Goal: Task Accomplishment & Management: Manage account settings

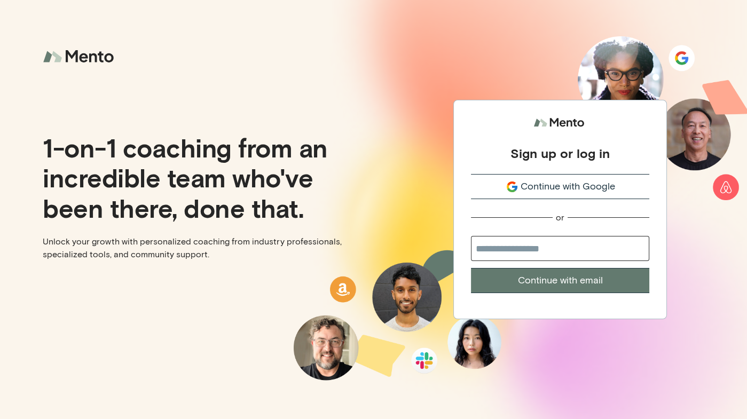
click at [545, 281] on button "Continue with email" at bounding box center [560, 280] width 178 height 25
click at [530, 251] on input "email" at bounding box center [560, 248] width 178 height 25
click at [538, 247] on input "email" at bounding box center [560, 248] width 178 height 25
type input "**********"
click at [471, 268] on button "Continue with email" at bounding box center [560, 280] width 178 height 25
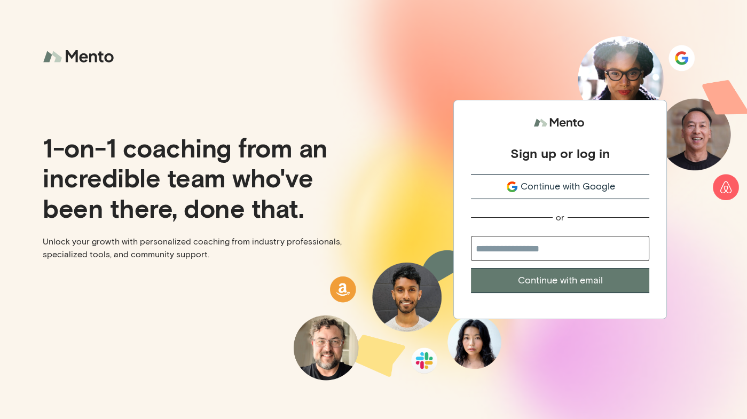
click at [550, 244] on input "email" at bounding box center [560, 248] width 178 height 25
click at [558, 248] on input "email" at bounding box center [560, 248] width 178 height 25
type input "**********"
click at [572, 284] on button "Continue with email" at bounding box center [560, 280] width 178 height 25
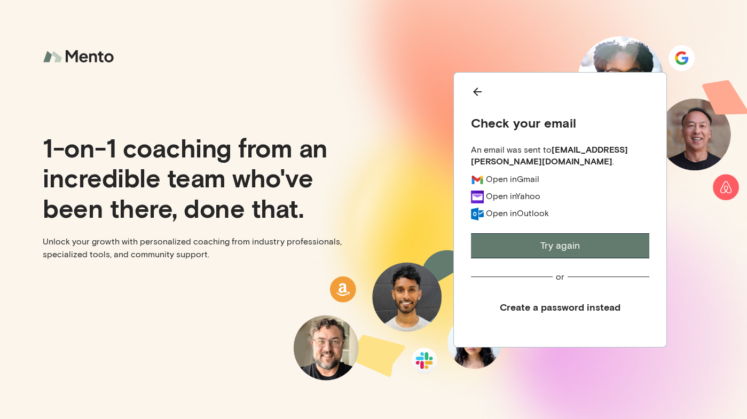
click at [570, 245] on button "Try again" at bounding box center [560, 245] width 178 height 25
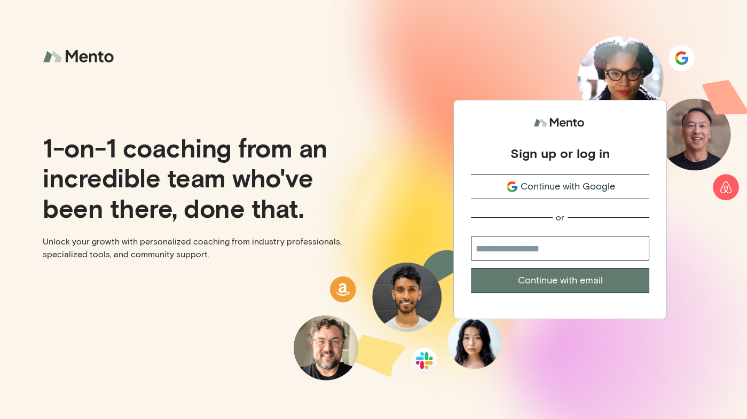
click at [568, 183] on span "Continue with Google" at bounding box center [567, 186] width 94 height 14
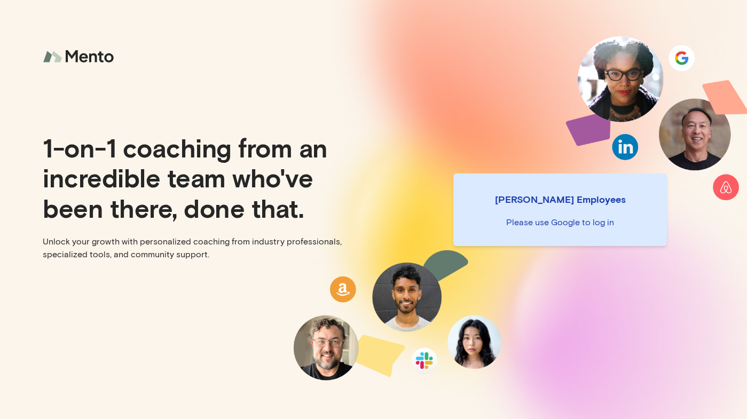
click at [585, 201] on p "Mento Employees" at bounding box center [560, 199] width 196 height 15
click at [586, 225] on p "Please use Google to log in" at bounding box center [560, 222] width 196 height 13
click at [666, 121] on div "Mento Employees Please use Google to log in" at bounding box center [561, 209] width 374 height 419
click at [558, 225] on p "Please use Google to log in" at bounding box center [560, 222] width 196 height 13
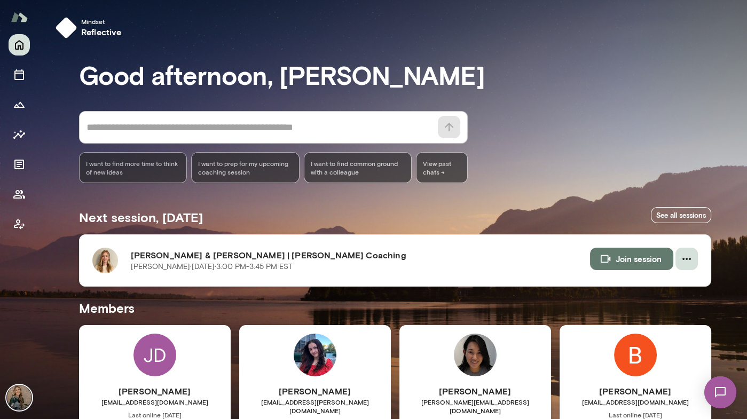
click at [692, 255] on icon "button" at bounding box center [686, 258] width 13 height 13
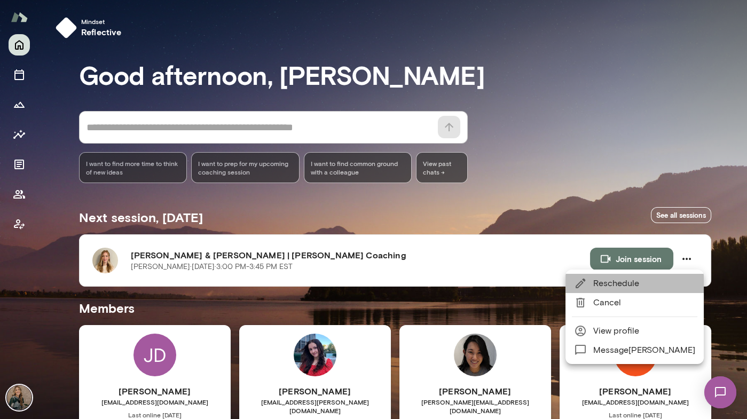
click at [668, 284] on span "Reschedule" at bounding box center [644, 283] width 102 height 13
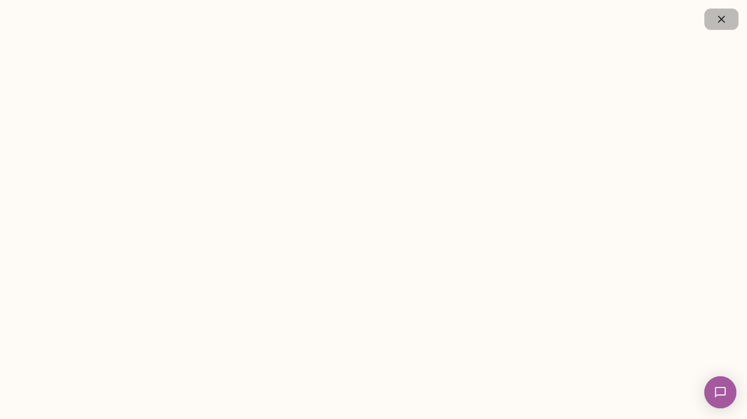
click at [726, 16] on icon "button" at bounding box center [721, 19] width 13 height 13
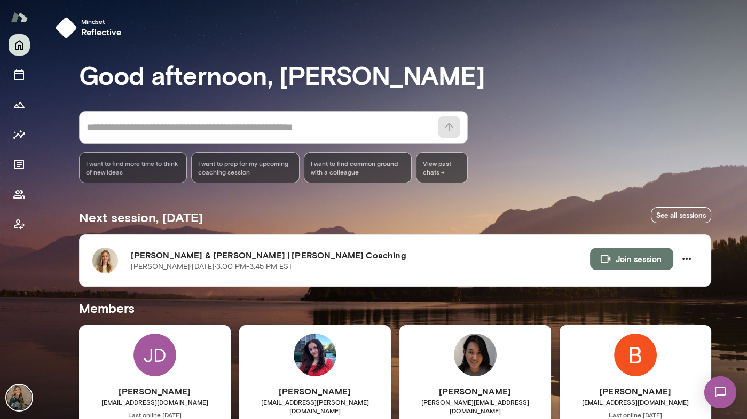
scroll to position [51, 0]
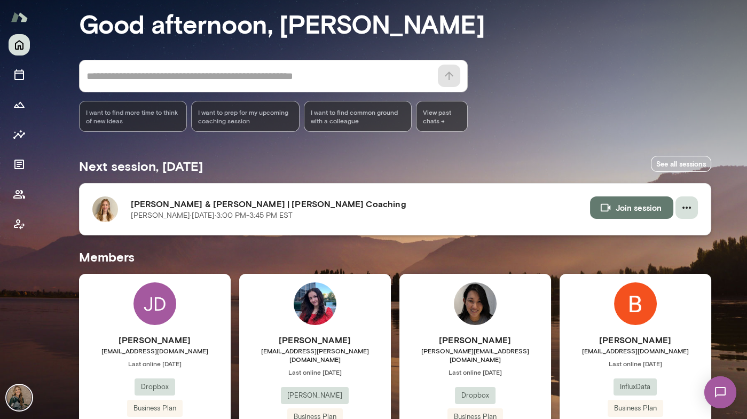
click at [691, 212] on icon "button" at bounding box center [686, 207] width 13 height 13
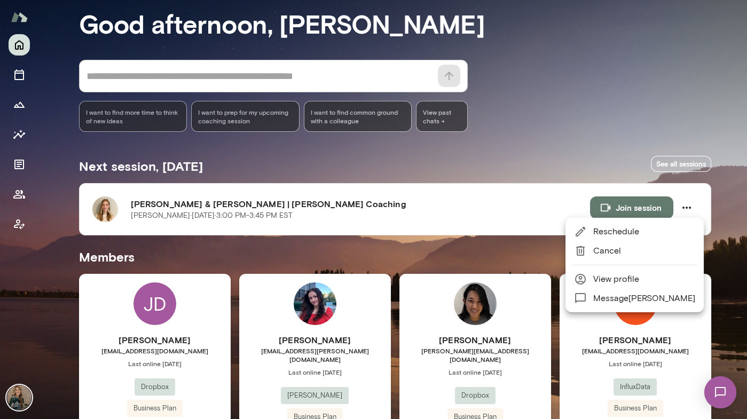
click at [677, 119] on div at bounding box center [373, 209] width 747 height 419
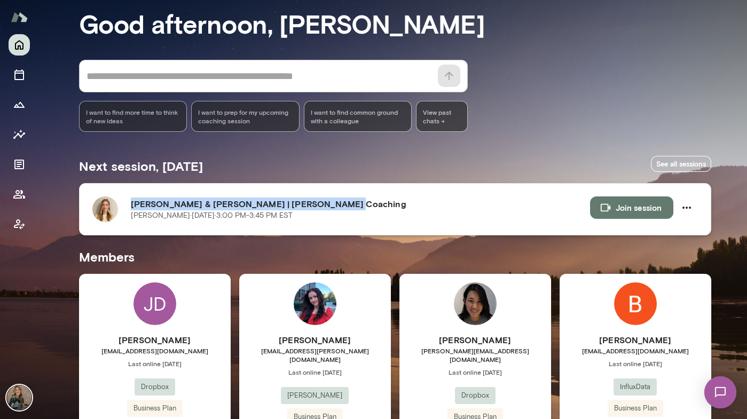
drag, startPoint x: 335, startPoint y: 199, endPoint x: 213, endPoint y: 195, distance: 121.8
click at [213, 196] on div "[PERSON_NAME] & [PERSON_NAME] | [PERSON_NAME] Coaching [PERSON_NAME][DATE] · 3:…" at bounding box center [360, 209] width 459 height 26
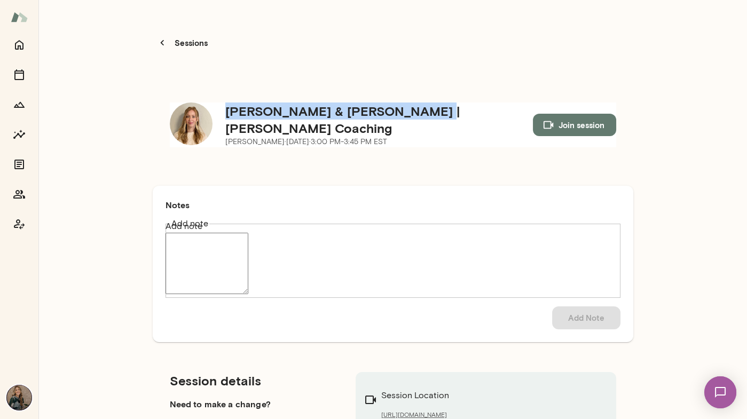
drag, startPoint x: 227, startPoint y: 101, endPoint x: 423, endPoint y: 103, distance: 195.9
click at [423, 103] on h5 "[PERSON_NAME] & [PERSON_NAME] | [PERSON_NAME] Coaching" at bounding box center [378, 119] width 307 height 34
copy h5 "[PERSON_NAME] & [PERSON_NAME]"
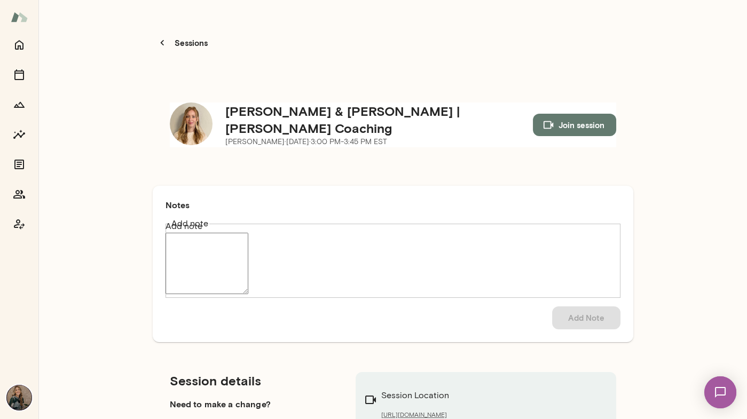
click at [248, 233] on textarea "Add note" at bounding box center [206, 263] width 83 height 61
click at [362, 152] on div "[PERSON_NAME] & [PERSON_NAME] | [PERSON_NAME] Coaching [PERSON_NAME][DATE] · 3:…" at bounding box center [393, 129] width 480 height 88
click at [248, 233] on textarea "Add note" at bounding box center [206, 263] width 83 height 61
click at [21, 45] on icon "Home" at bounding box center [19, 44] width 13 height 13
